Goal: Task Accomplishment & Management: Manage account settings

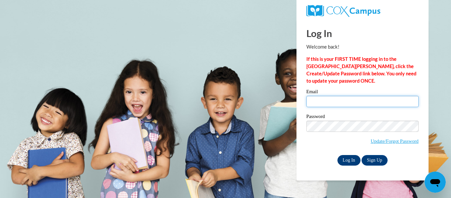
type input "klcd.2335@gmail.com"
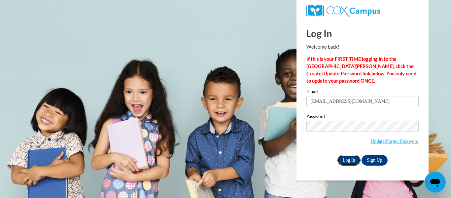
click at [343, 162] on input "Log In" at bounding box center [348, 160] width 23 height 11
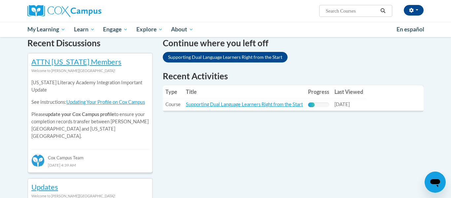
scroll to position [206, 0]
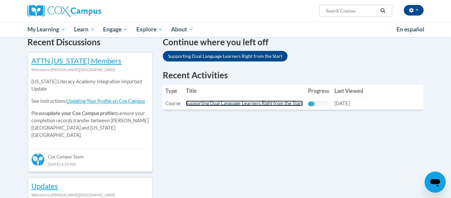
click at [270, 103] on link "Supporting Dual Language Learners Right from the Start" at bounding box center [244, 103] width 117 height 6
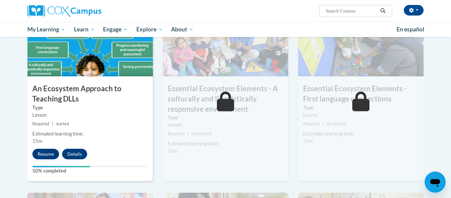
scroll to position [370, 0]
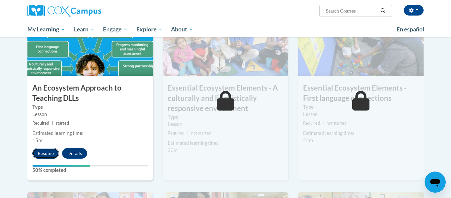
click at [54, 150] on button "Resume" at bounding box center [45, 153] width 27 height 11
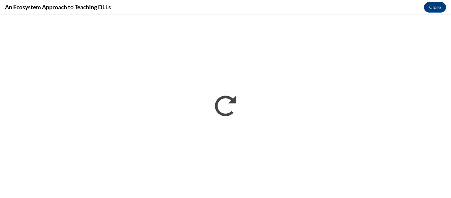
scroll to position [0, 0]
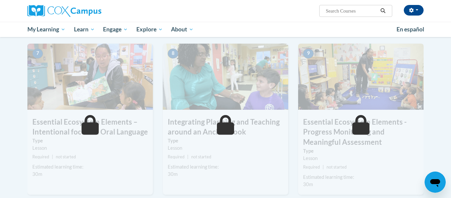
scroll to position [528, 0]
